Goal: Complete application form

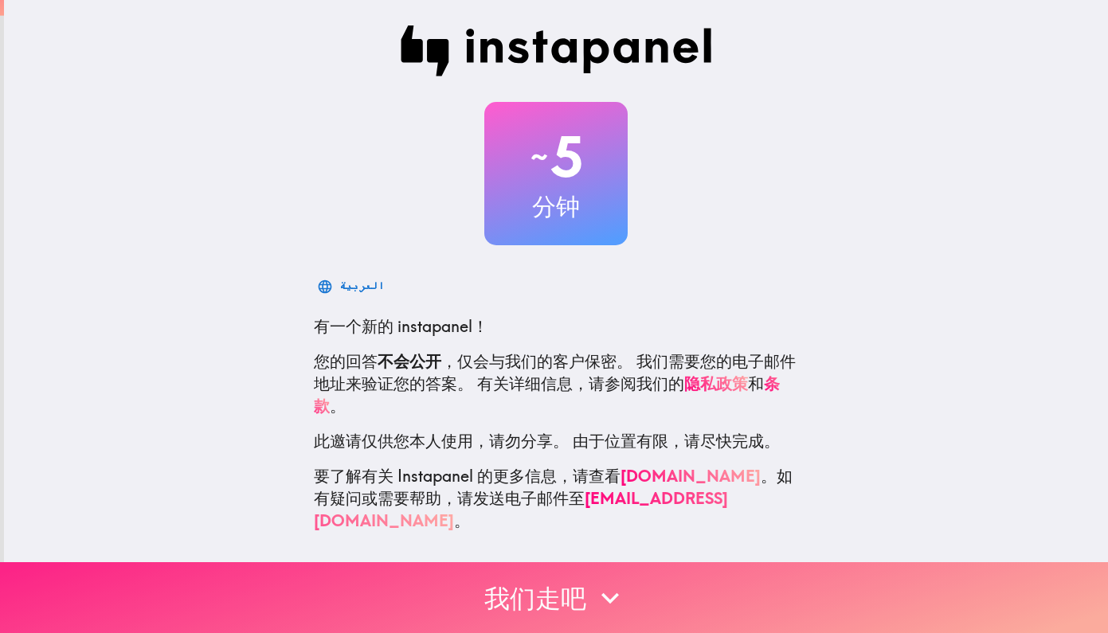
click at [552, 599] on button "我们走吧" at bounding box center [554, 597] width 1108 height 71
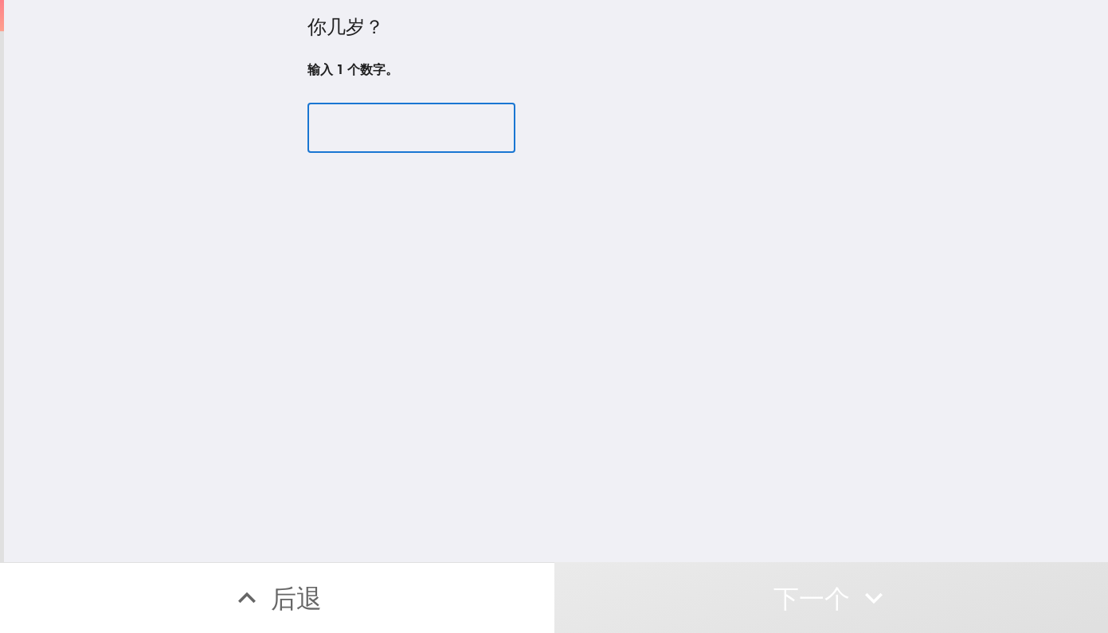
click at [409, 129] on input "number" at bounding box center [411, 128] width 208 height 49
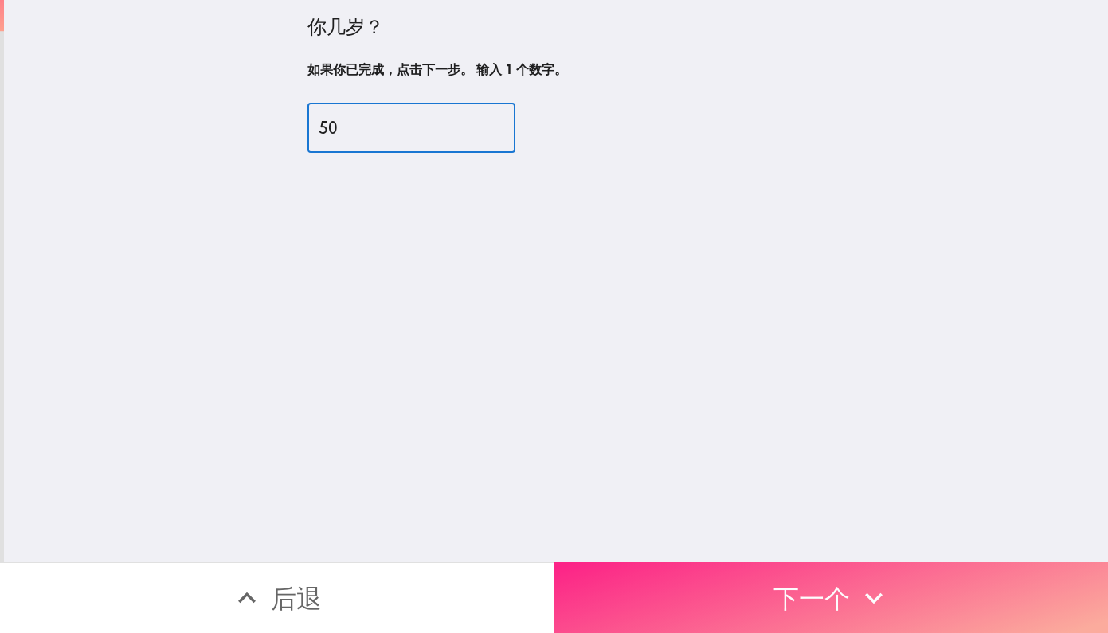
type input "50"
click at [607, 607] on button "下一个" at bounding box center [831, 597] width 554 height 71
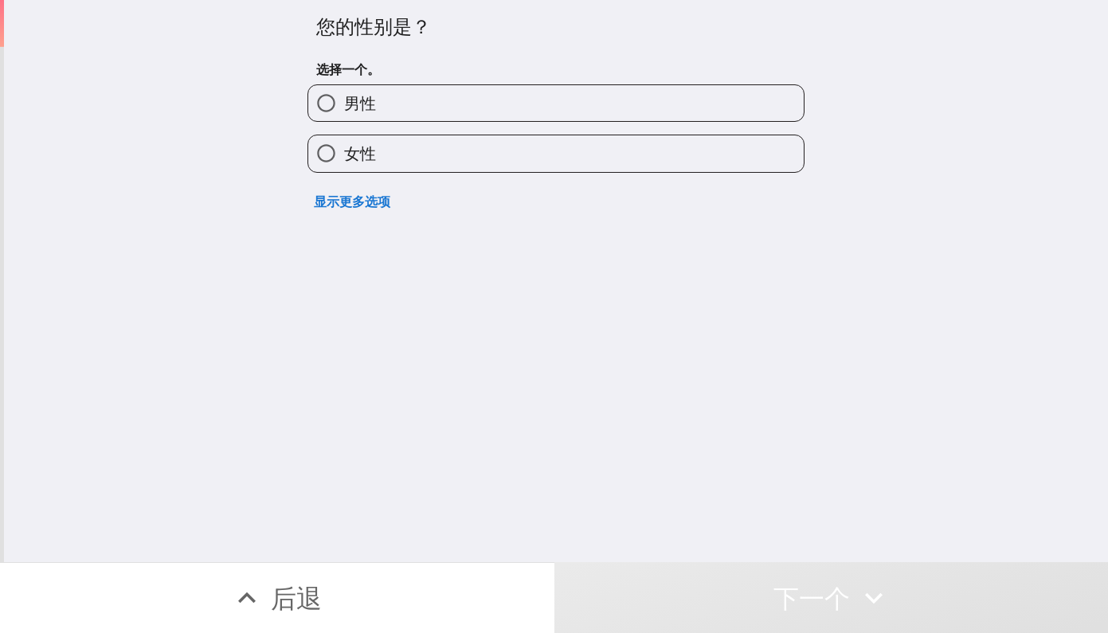
click at [322, 104] on input "男性" at bounding box center [326, 103] width 36 height 36
radio input "true"
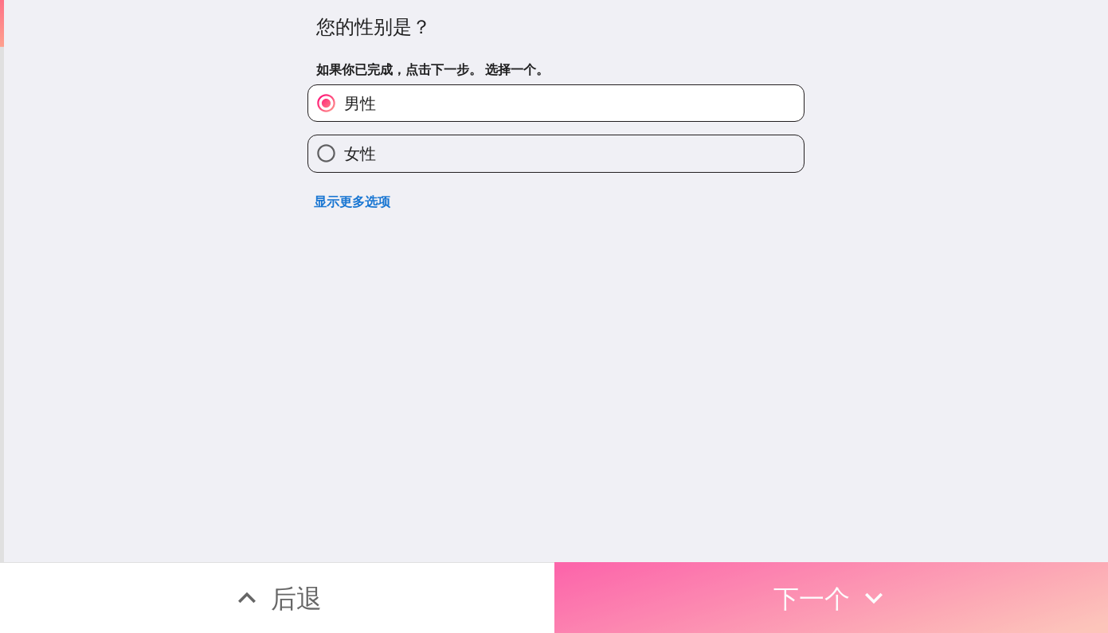
click at [654, 592] on button "下一个" at bounding box center [831, 597] width 554 height 71
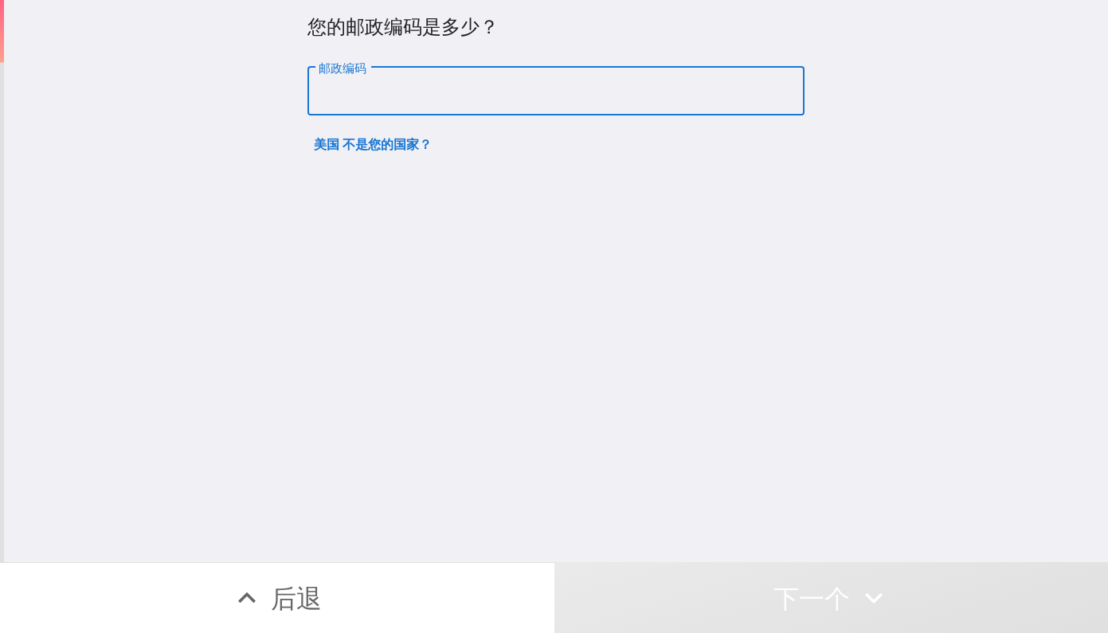
click at [449, 101] on input "邮政编码" at bounding box center [555, 91] width 497 height 49
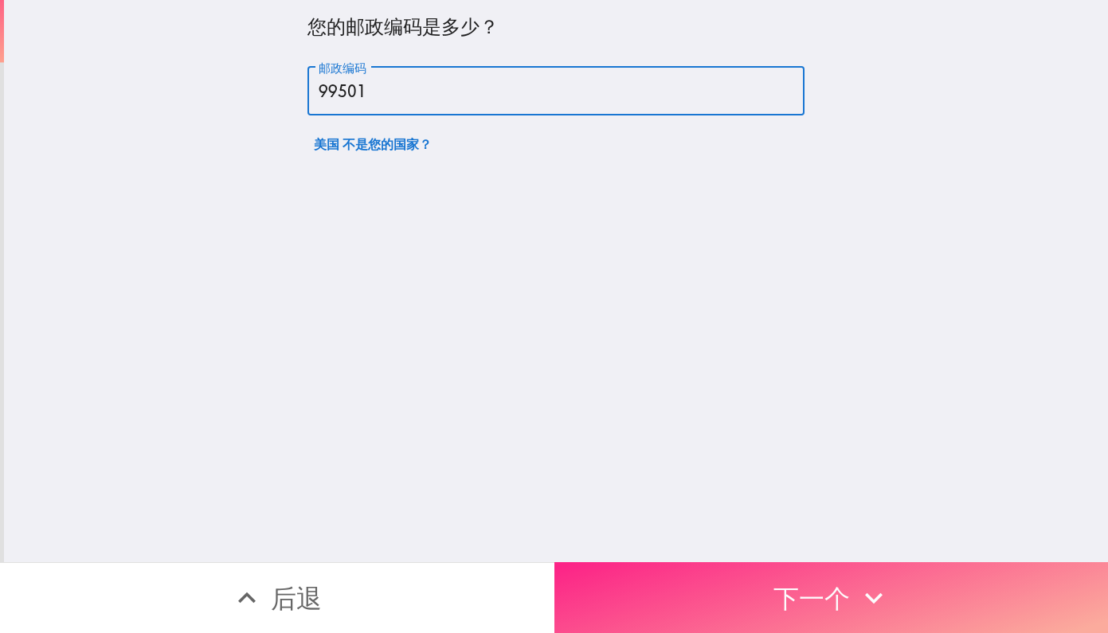
type input "99501"
click at [703, 607] on button "下一个" at bounding box center [831, 597] width 554 height 71
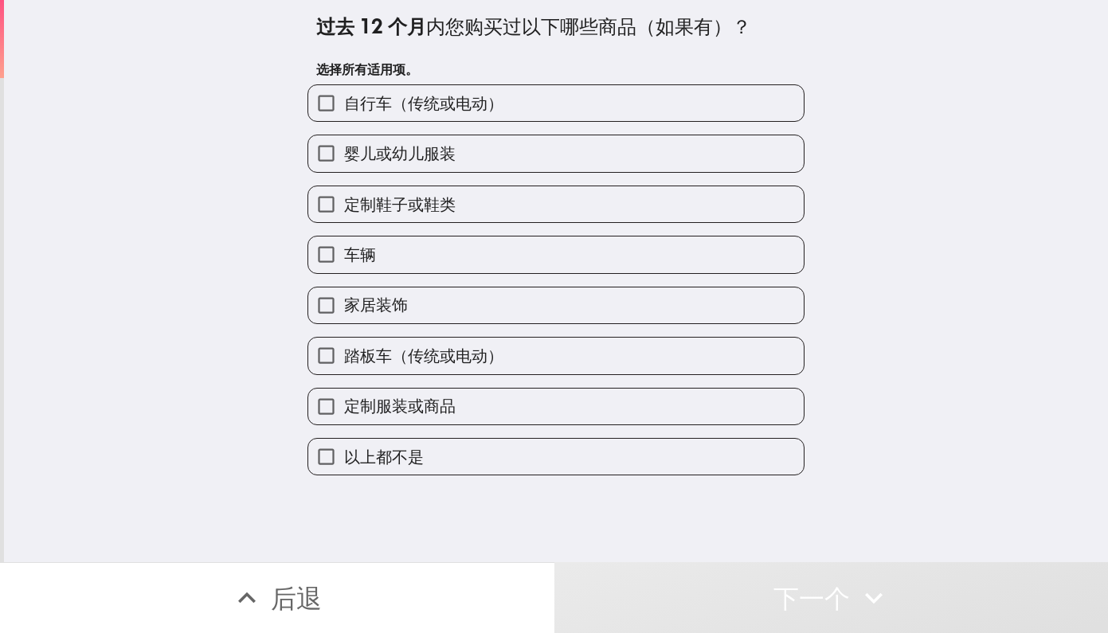
click at [437, 156] on span "婴儿或幼儿服装" at bounding box center [399, 154] width 111 height 22
click at [344, 156] on input "婴儿或幼儿服装" at bounding box center [326, 153] width 36 height 36
checkbox input "true"
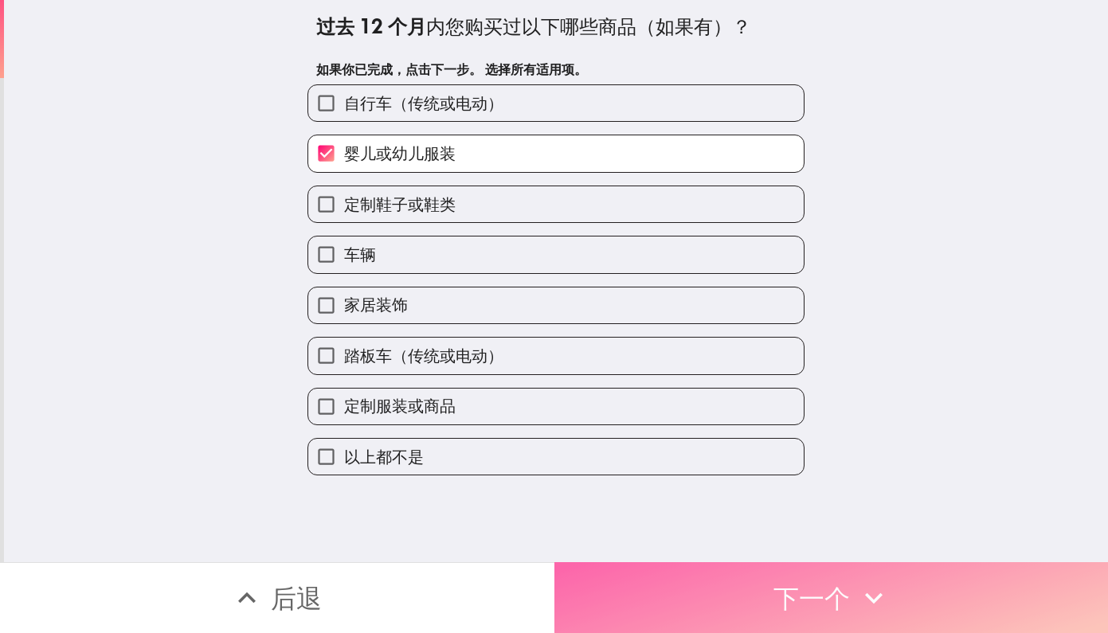
click at [678, 618] on button "下一个" at bounding box center [831, 597] width 554 height 71
